Goal: Browse casually: Explore the website without a specific task or goal

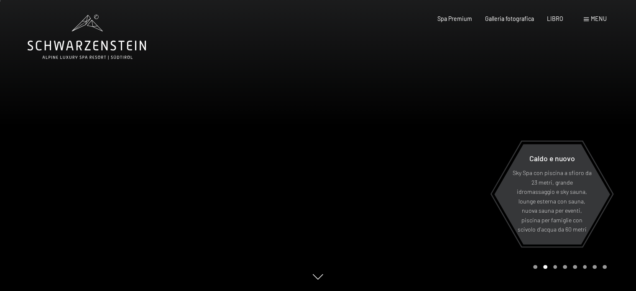
scroll to position [42, 0]
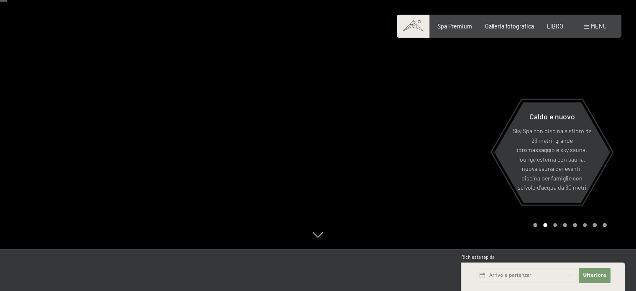
click at [370, 163] on div at bounding box center [477, 103] width 318 height 291
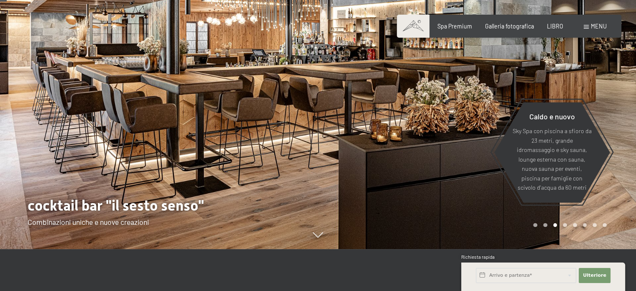
click at [370, 163] on div at bounding box center [477, 103] width 318 height 291
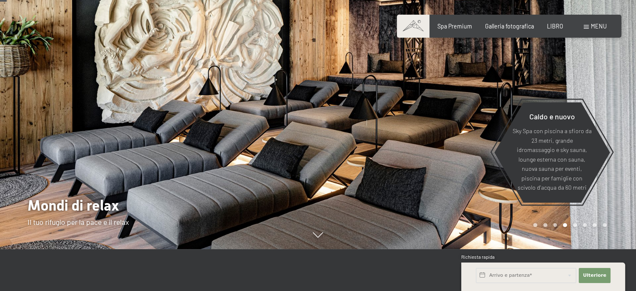
click at [365, 155] on div at bounding box center [477, 103] width 318 height 291
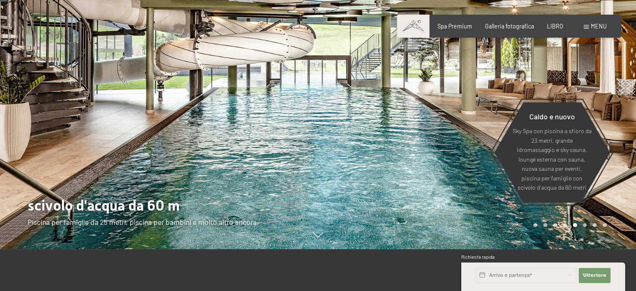
click at [373, 173] on div at bounding box center [477, 103] width 318 height 291
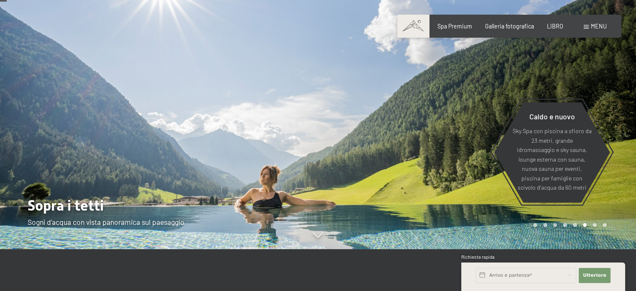
click at [366, 143] on div at bounding box center [477, 103] width 318 height 291
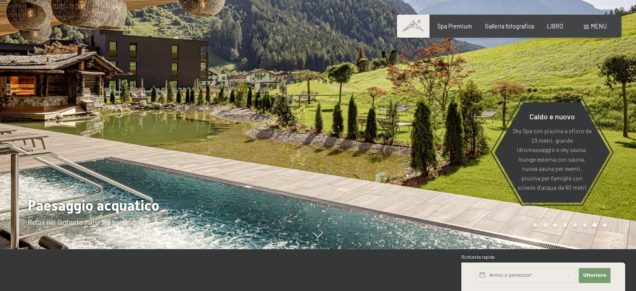
click at [366, 143] on div at bounding box center [477, 103] width 318 height 291
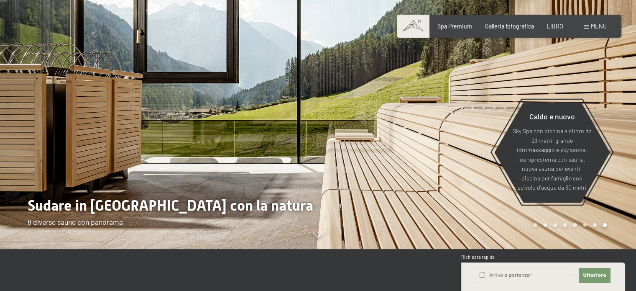
click at [365, 142] on div at bounding box center [477, 103] width 318 height 291
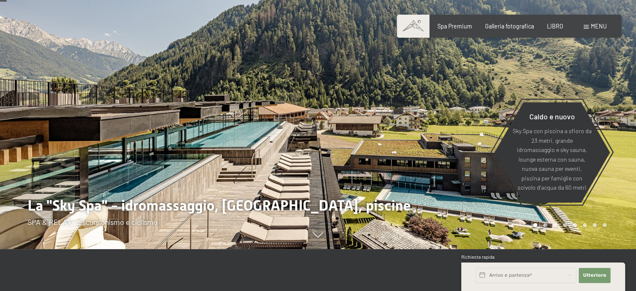
click at [365, 141] on div at bounding box center [477, 103] width 318 height 291
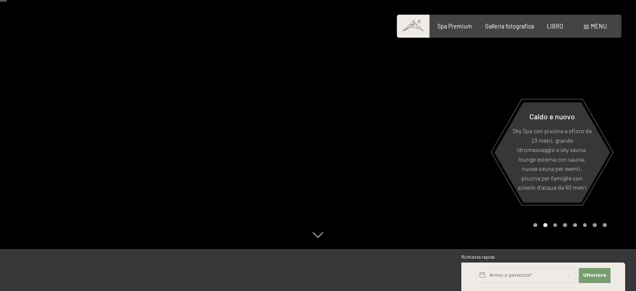
click at [365, 141] on div at bounding box center [477, 103] width 318 height 291
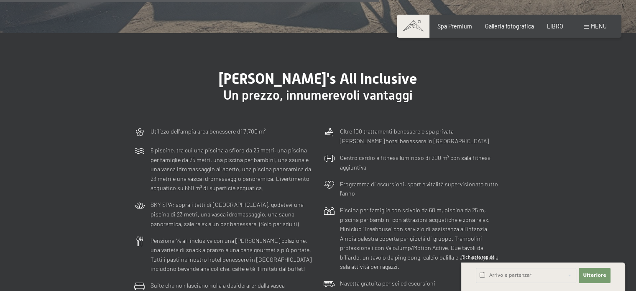
scroll to position [1964, 0]
